Goal: Navigation & Orientation: Find specific page/section

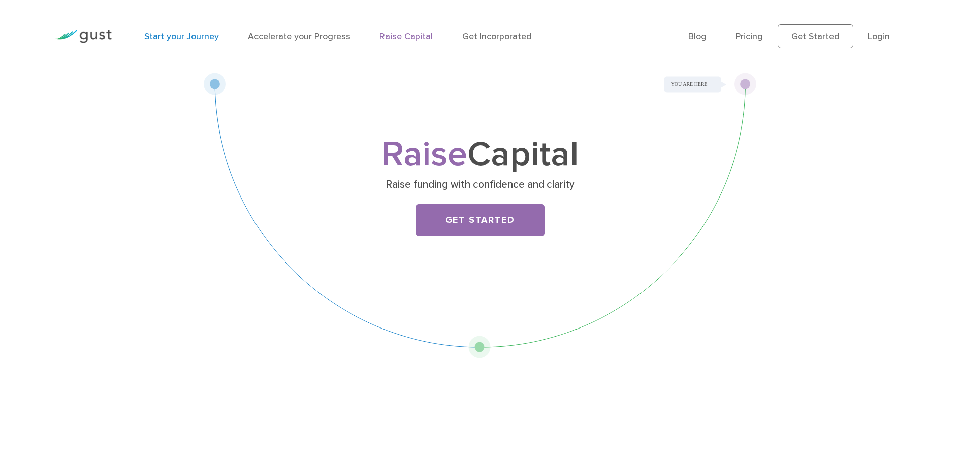
click at [198, 34] on link "Start your Journey" at bounding box center [181, 36] width 75 height 11
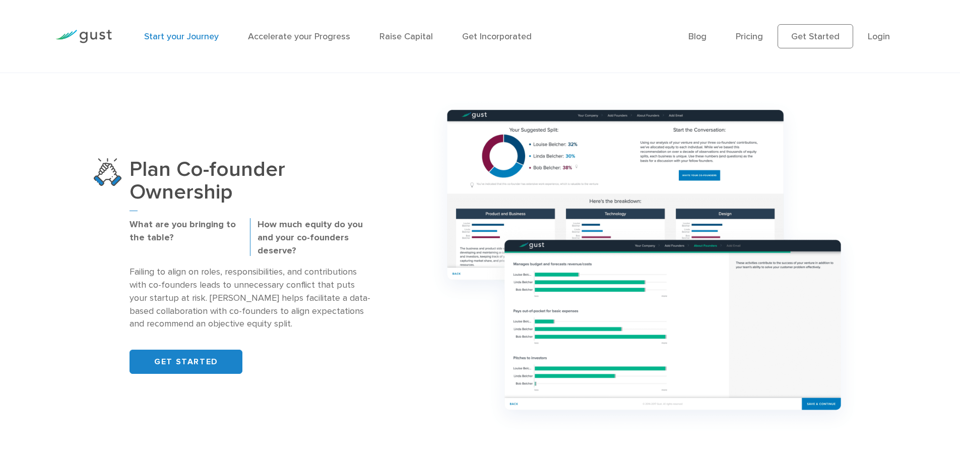
scroll to position [756, 0]
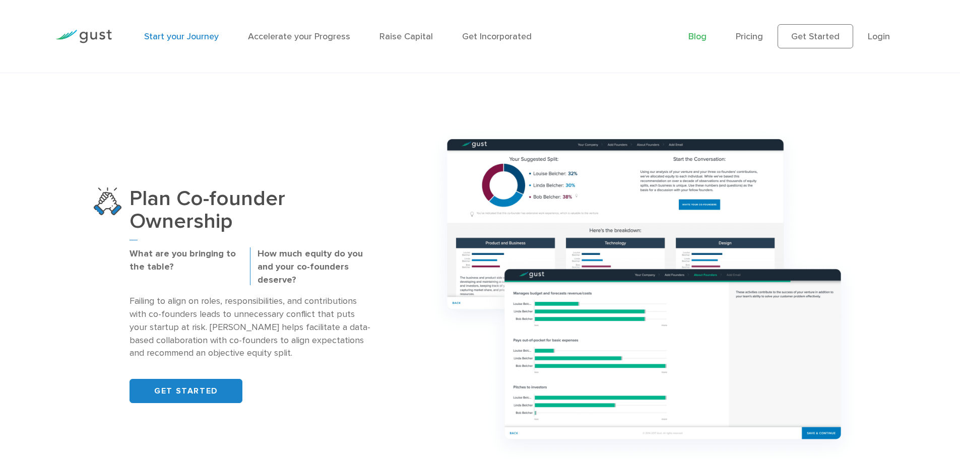
click at [707, 36] on link "Blog" at bounding box center [698, 36] width 18 height 11
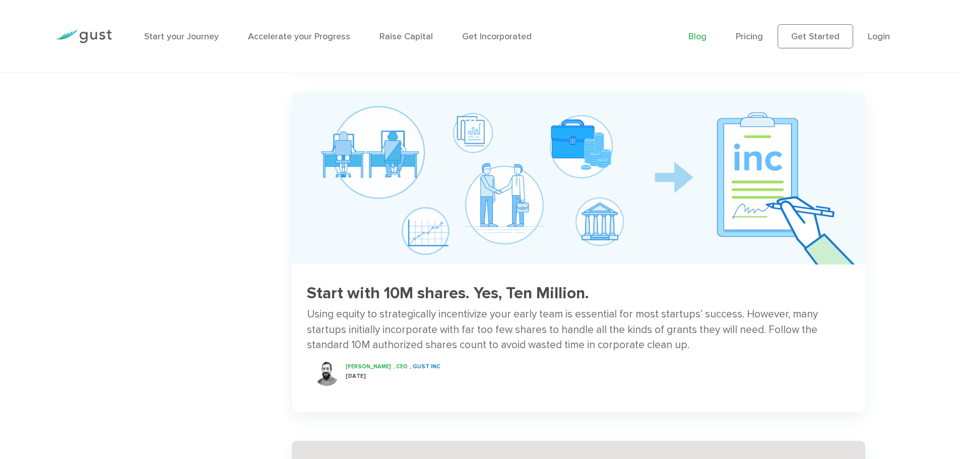
scroll to position [806, 0]
